Goal: Task Accomplishment & Management: Use online tool/utility

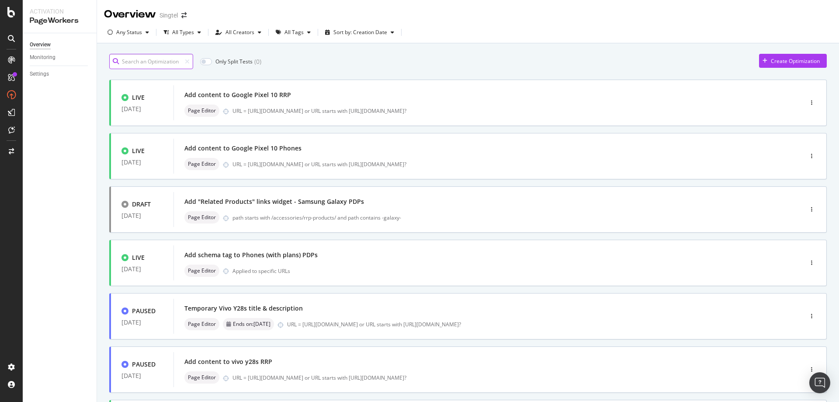
click at [157, 62] on input at bounding box center [151, 61] width 84 height 15
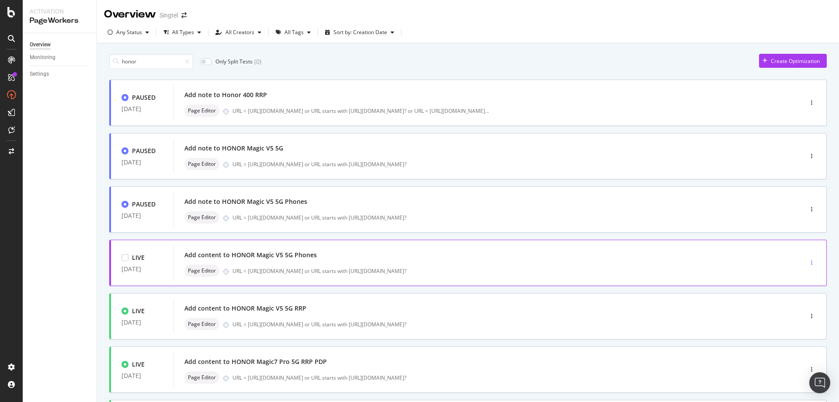
click at [808, 260] on div "button" at bounding box center [812, 262] width 8 height 13
click at [786, 276] on div "Edit" at bounding box center [790, 279] width 41 height 11
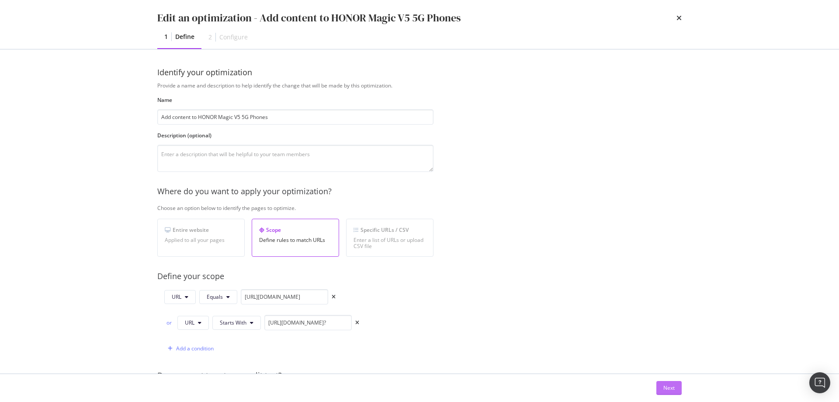
click at [674, 393] on div "Next" at bounding box center [669, 387] width 11 height 13
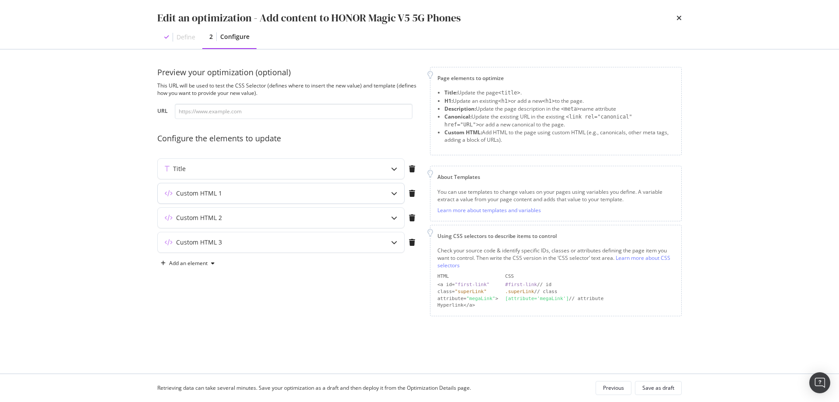
click at [330, 192] on div "Custom HTML 1" at bounding box center [264, 193] width 212 height 9
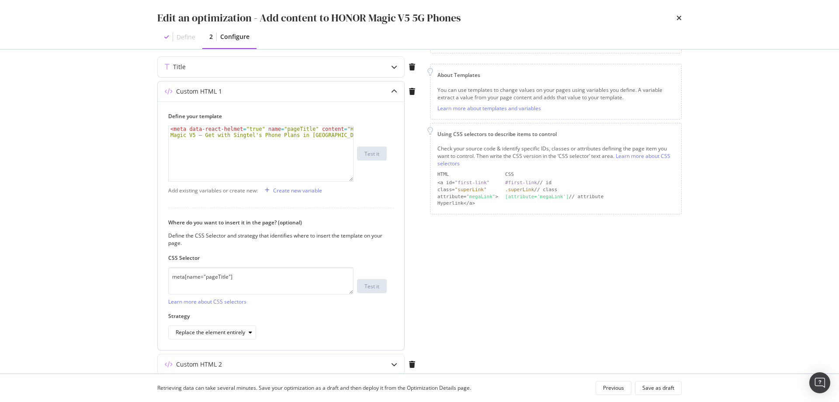
scroll to position [131, 0]
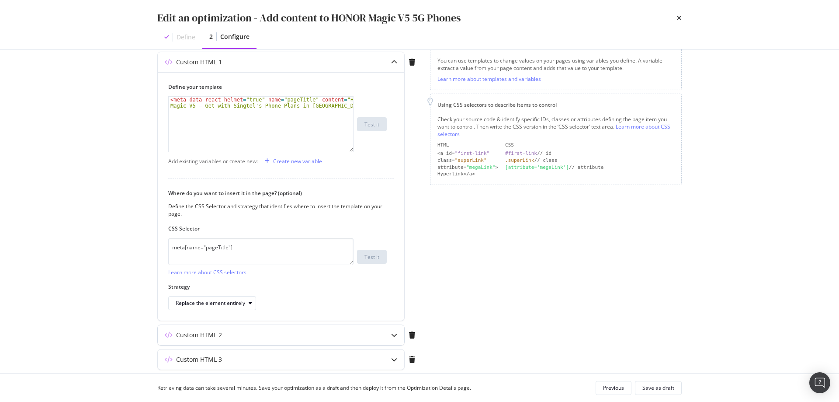
click at [336, 330] on div "Custom HTML 2" at bounding box center [281, 335] width 247 height 20
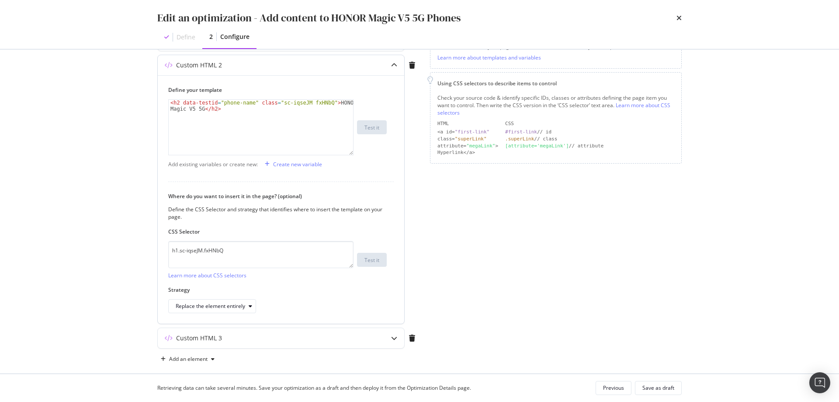
scroll to position [163, 0]
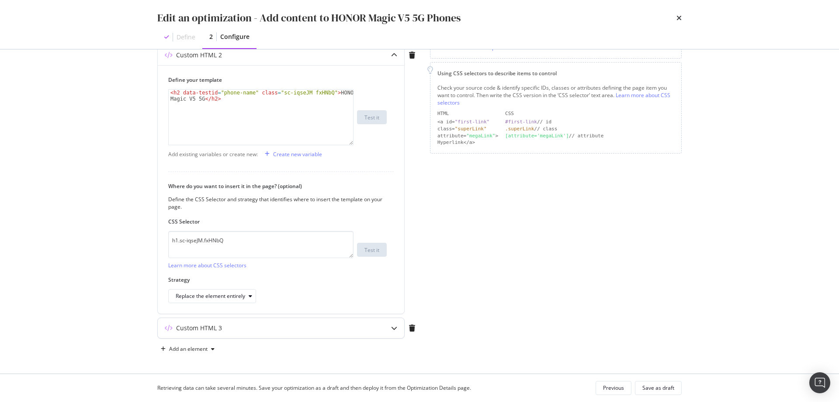
click at [342, 333] on div "Custom HTML 3" at bounding box center [281, 328] width 247 height 20
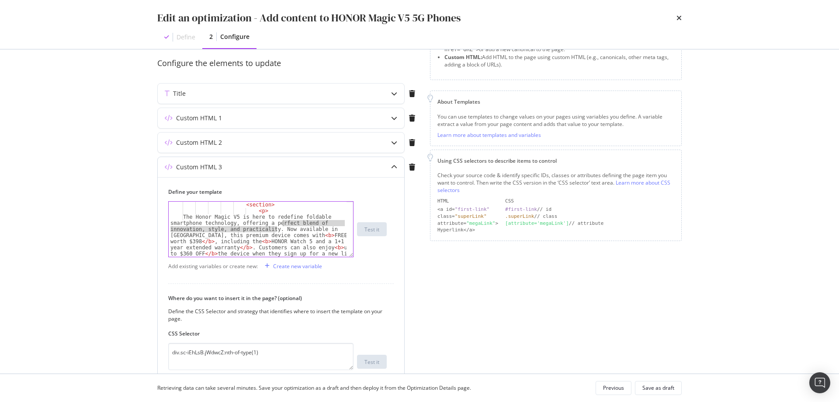
scroll to position [73, 0]
drag, startPoint x: 276, startPoint y: 223, endPoint x: 248, endPoint y: 247, distance: 36.3
click at [248, 247] on div "< section > < p > The Honor Magic V5 is here to redefine foldable smartphone te…" at bounding box center [258, 263] width 178 height 122
type textarea "The Honor Magic V5 is here to redefine foldable smartphone technology, offering…"
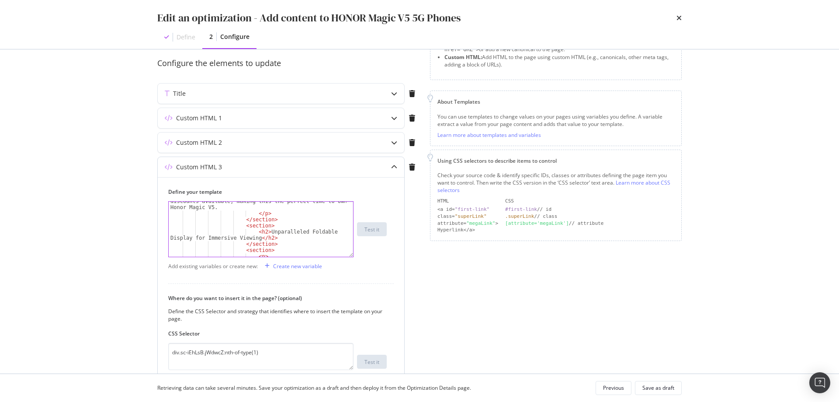
scroll to position [126, 0]
drag, startPoint x: 668, startPoint y: 389, endPoint x: 665, endPoint y: 395, distance: 6.8
click at [668, 387] on div "Save as draft" at bounding box center [659, 387] width 32 height 7
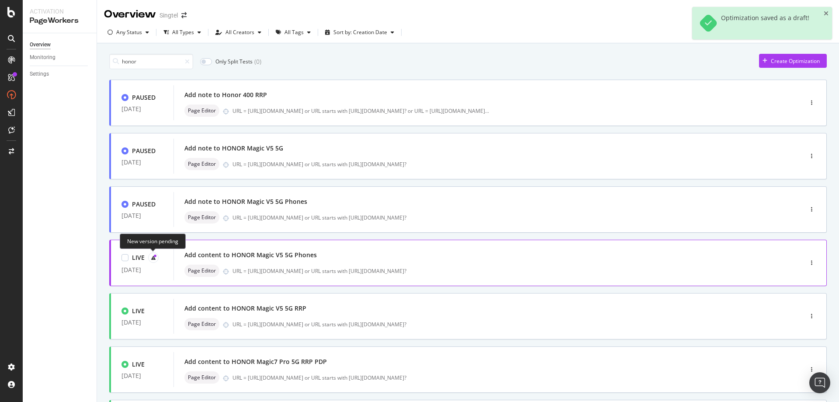
click at [155, 258] on icon at bounding box center [153, 257] width 4 height 4
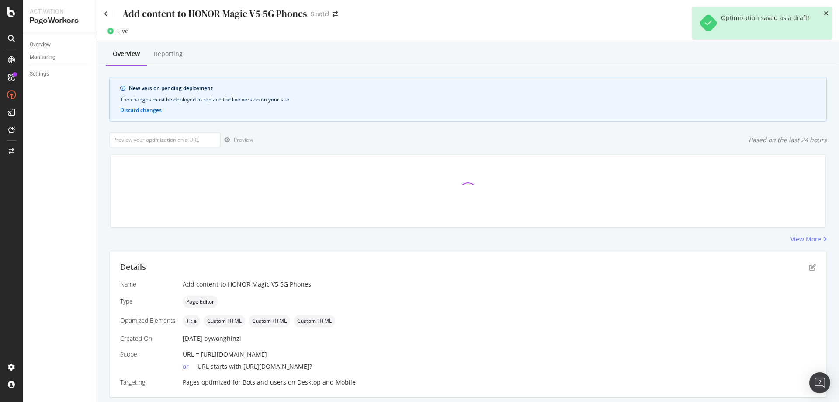
click at [826, 12] on icon "close toast" at bounding box center [826, 13] width 5 height 6
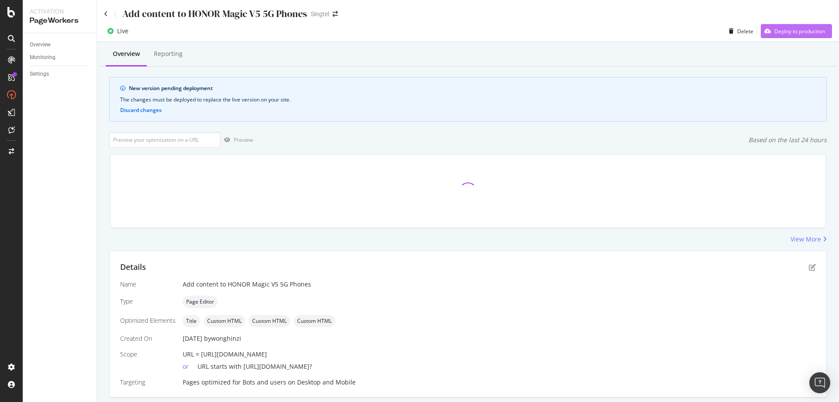
click at [800, 31] on div "Deploy to production" at bounding box center [800, 31] width 51 height 7
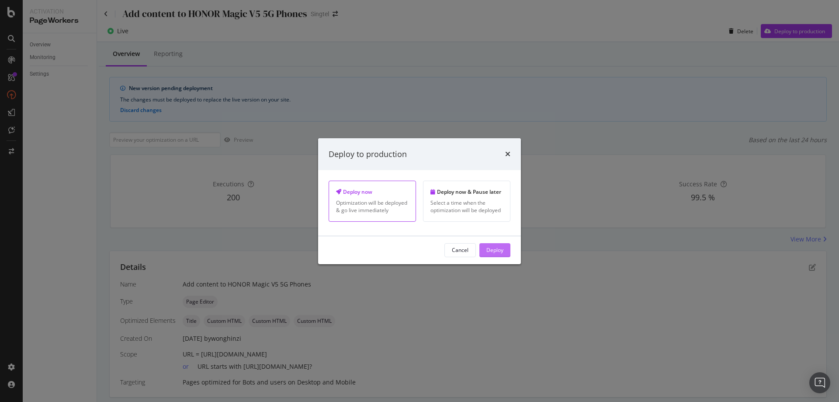
drag, startPoint x: 501, startPoint y: 246, endPoint x: 526, endPoint y: 233, distance: 28.4
click at [501, 245] on div "Deploy" at bounding box center [495, 250] width 17 height 13
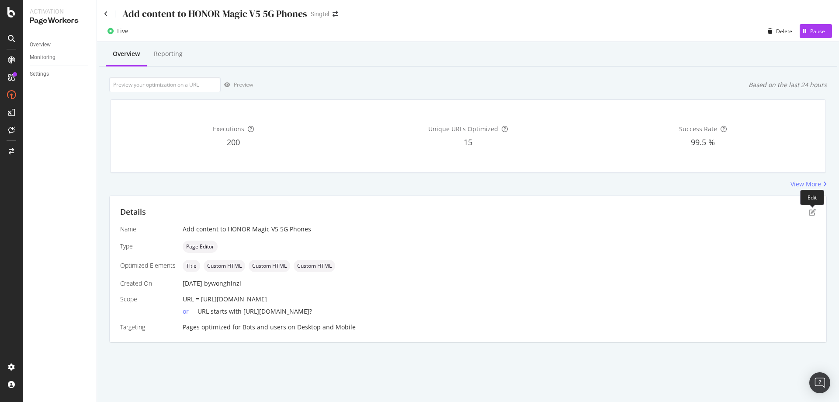
click at [808, 204] on div "Edit" at bounding box center [813, 197] width 24 height 15
click at [812, 210] on icon "pen-to-square" at bounding box center [812, 212] width 7 height 7
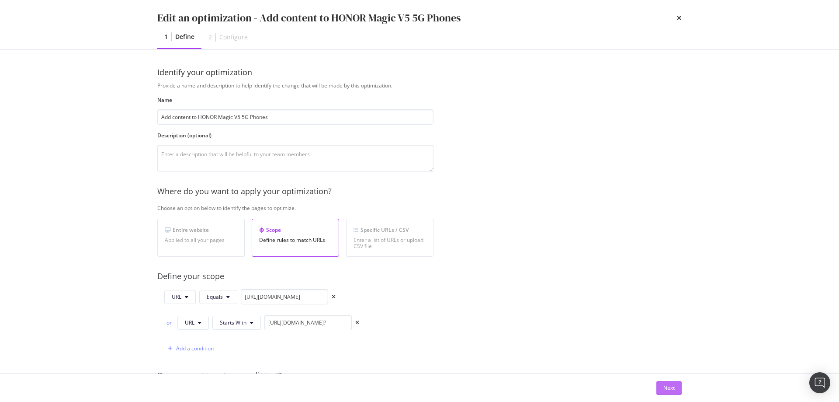
click at [665, 384] on div "Next" at bounding box center [669, 387] width 11 height 7
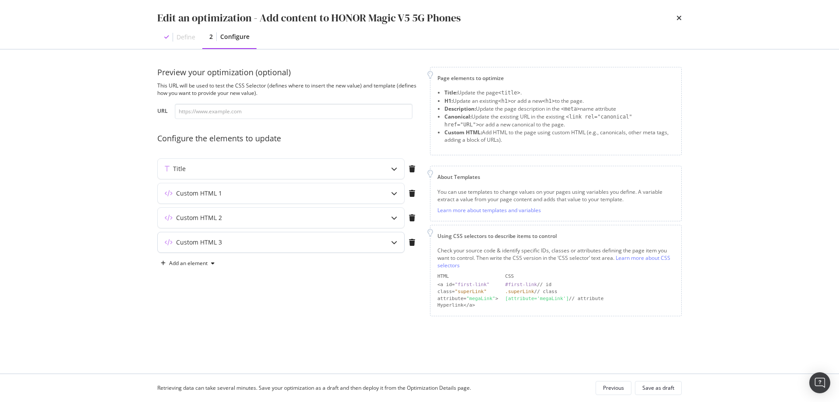
click at [362, 238] on div "Custom HTML 3" at bounding box center [264, 242] width 212 height 9
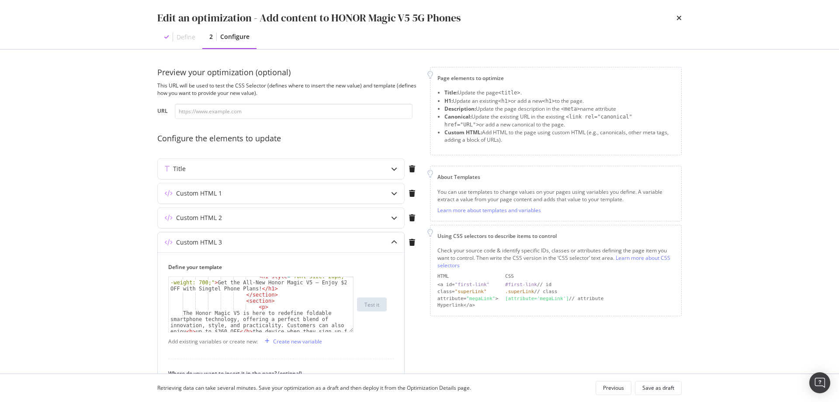
scroll to position [79, 0]
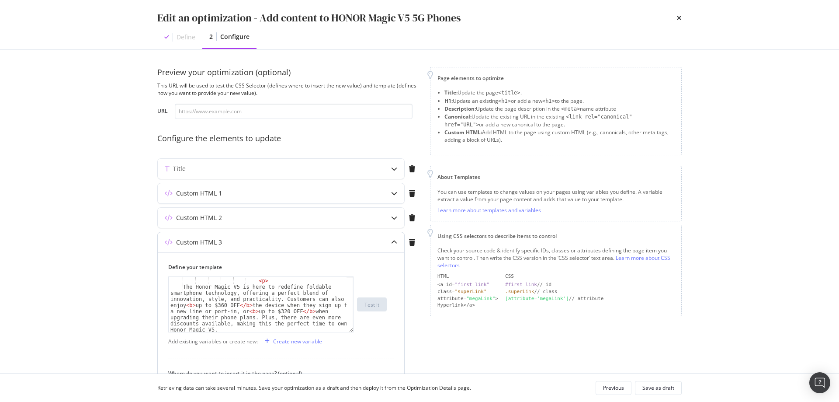
click at [277, 313] on div "< section > < p > The Honor Magic V5 is here to redefine foldable smartphone te…" at bounding box center [258, 327] width 178 height 110
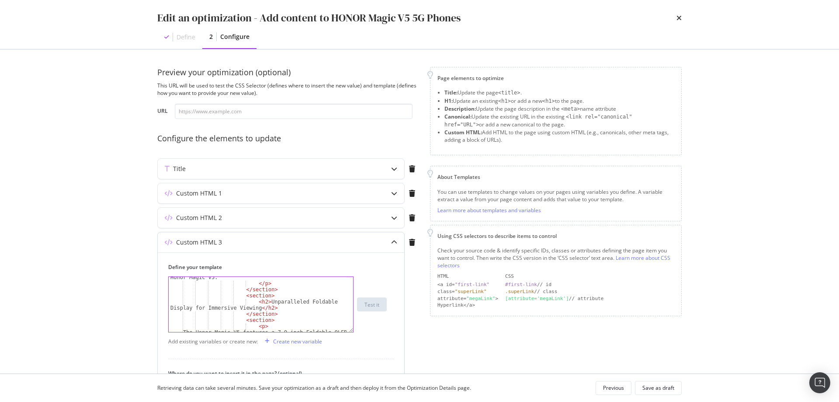
scroll to position [184, 0]
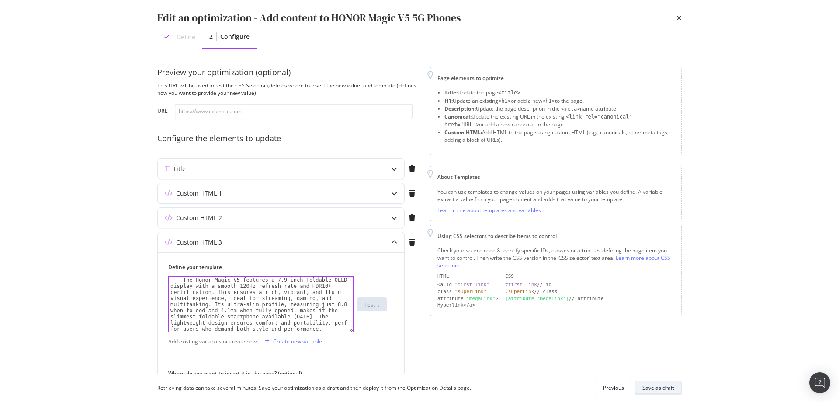
type textarea "The Honor Magic V5 is here to redefine foldable smartphone technology, offering…"
click at [666, 389] on div "Save as draft" at bounding box center [659, 387] width 32 height 7
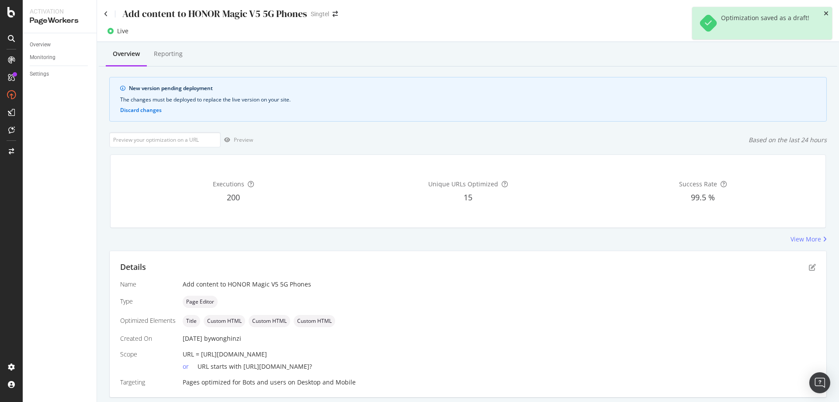
click at [825, 11] on icon "close toast" at bounding box center [826, 13] width 5 height 6
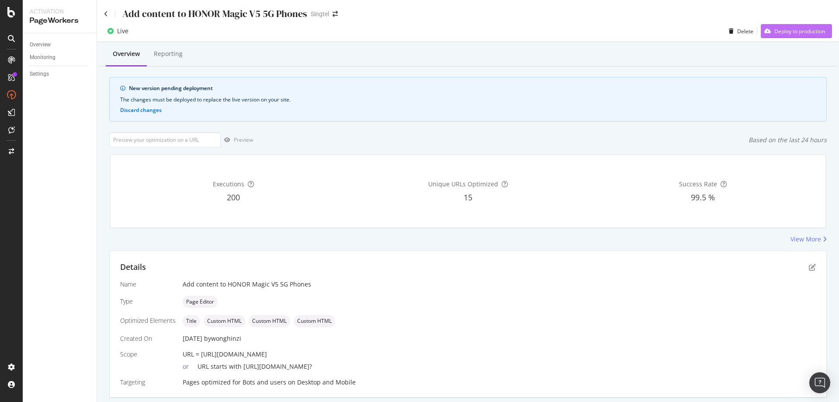
click at [800, 34] on div "Deploy to production" at bounding box center [793, 30] width 64 height 13
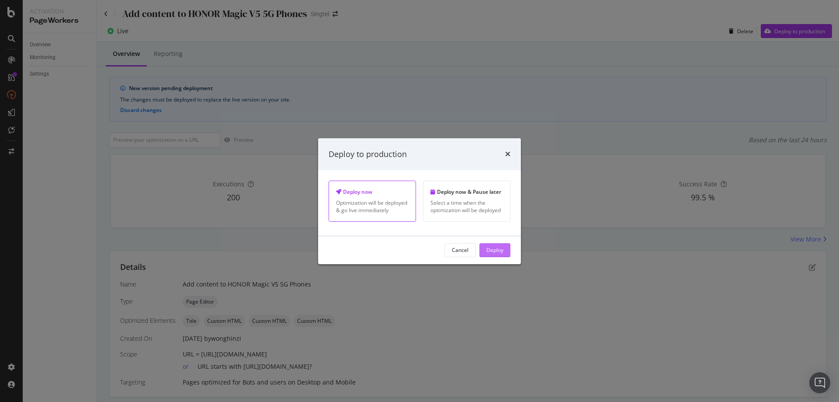
click at [497, 247] on div "Deploy" at bounding box center [495, 249] width 17 height 7
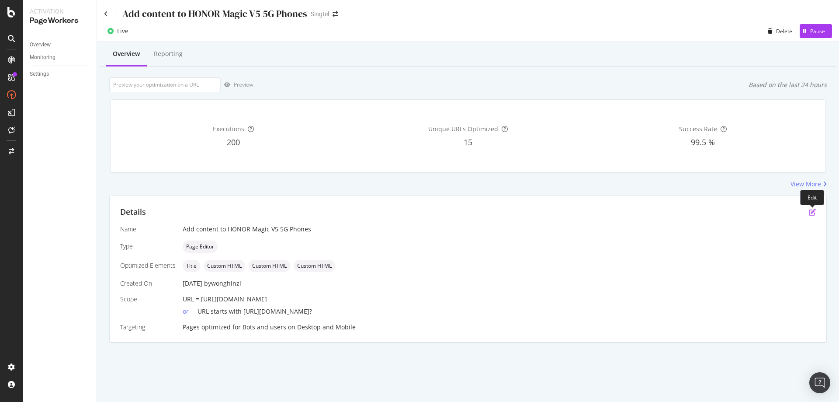
click at [812, 211] on icon "pen-to-square" at bounding box center [812, 212] width 7 height 7
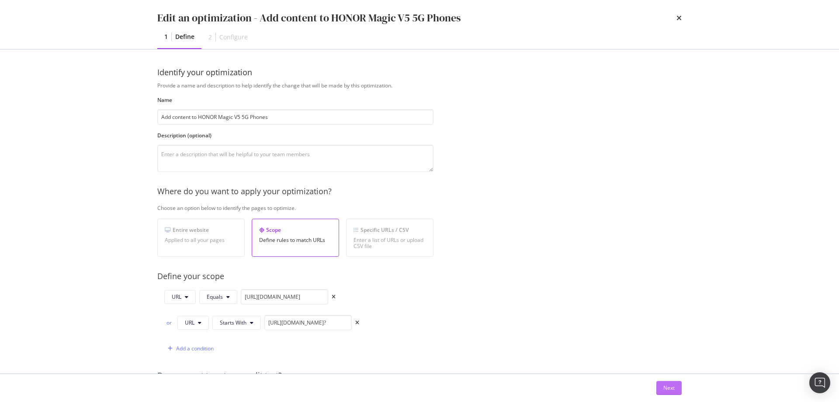
click at [674, 385] on div "Next" at bounding box center [669, 387] width 11 height 7
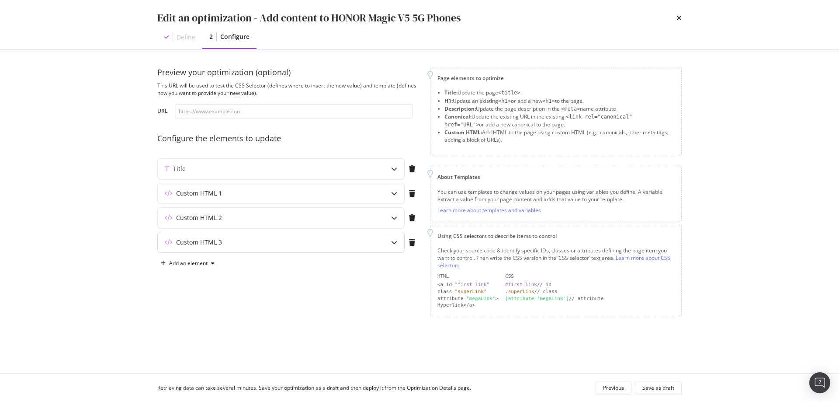
click at [349, 239] on div "Custom HTML 3" at bounding box center [264, 242] width 212 height 9
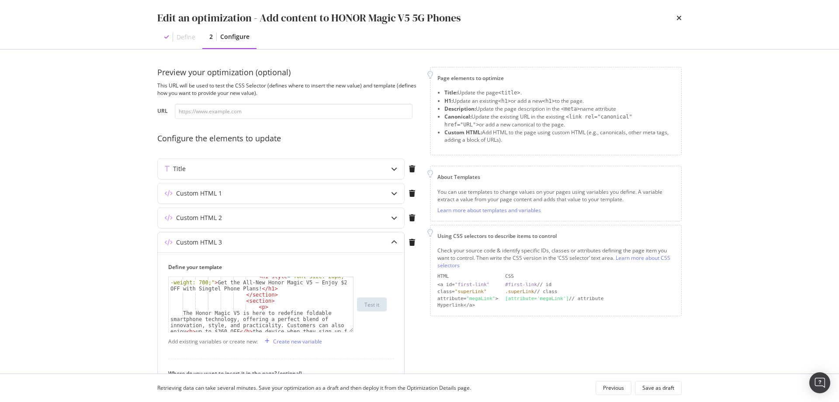
scroll to position [79, 0]
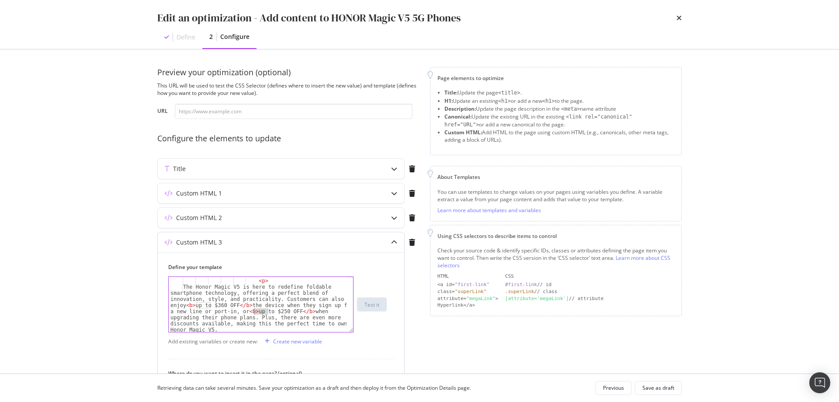
drag, startPoint x: 270, startPoint y: 312, endPoint x: 254, endPoint y: 313, distance: 15.7
click at [254, 313] on div "< section > < p > The Honor Magic V5 is here to redefine foldable smartphone te…" at bounding box center [258, 327] width 178 height 110
type textarea "The Honor Magic V5 is here to redefine foldable smartphone technology, offering…"
click at [669, 390] on div "Save as draft" at bounding box center [659, 387] width 32 height 7
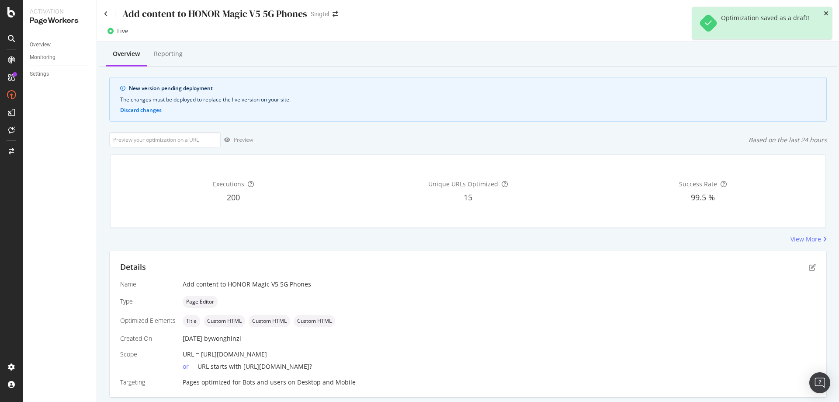
click at [825, 14] on icon "close toast" at bounding box center [826, 13] width 5 height 6
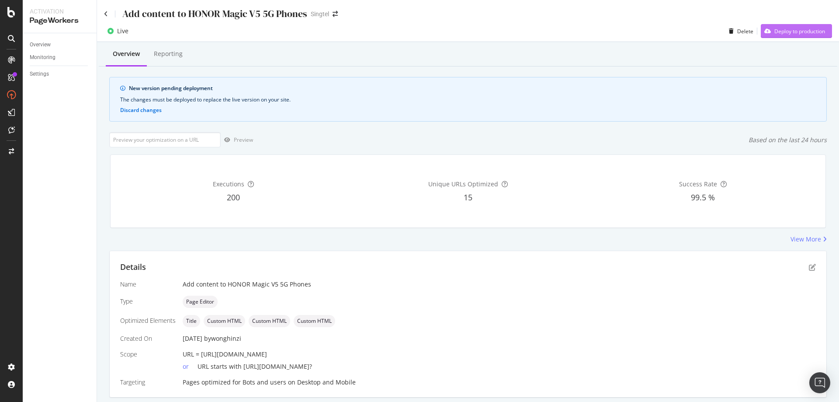
click at [785, 35] on div "Deploy to production" at bounding box center [800, 31] width 51 height 7
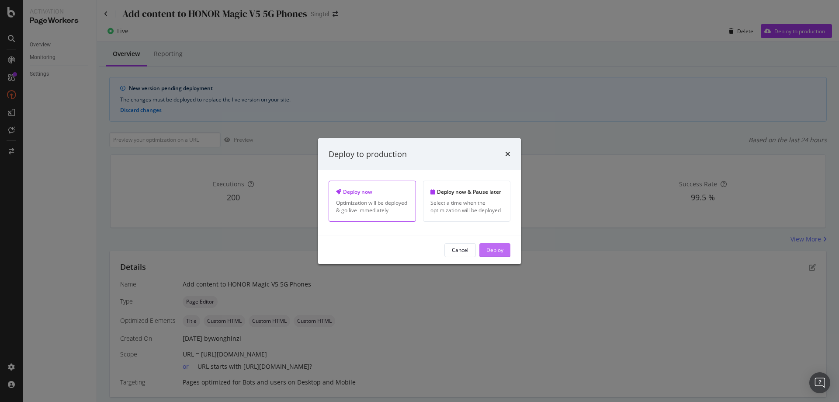
click at [499, 251] on div "Deploy" at bounding box center [495, 249] width 17 height 7
